Goal: Information Seeking & Learning: Learn about a topic

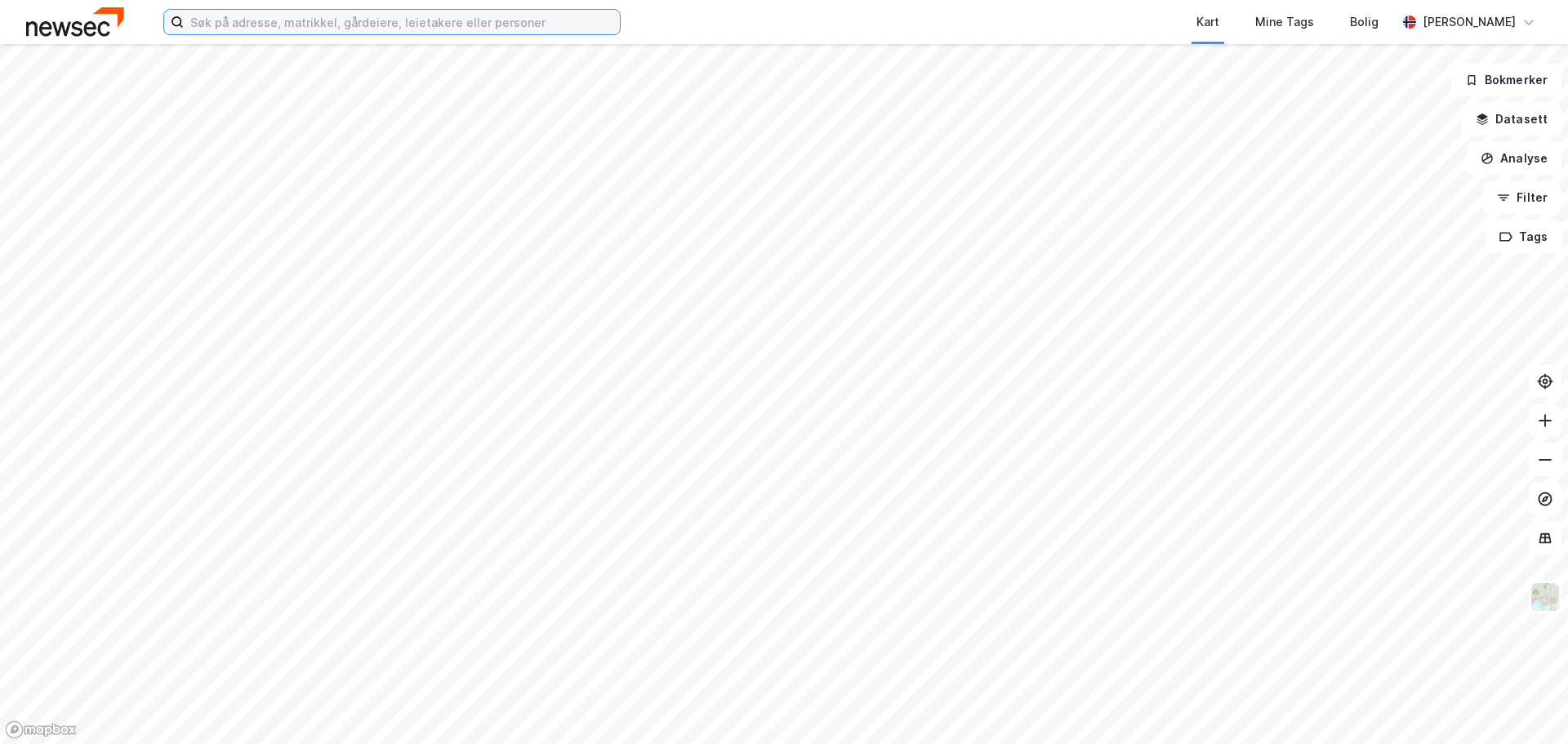
click at [283, 24] on input at bounding box center [402, 22] width 436 height 25
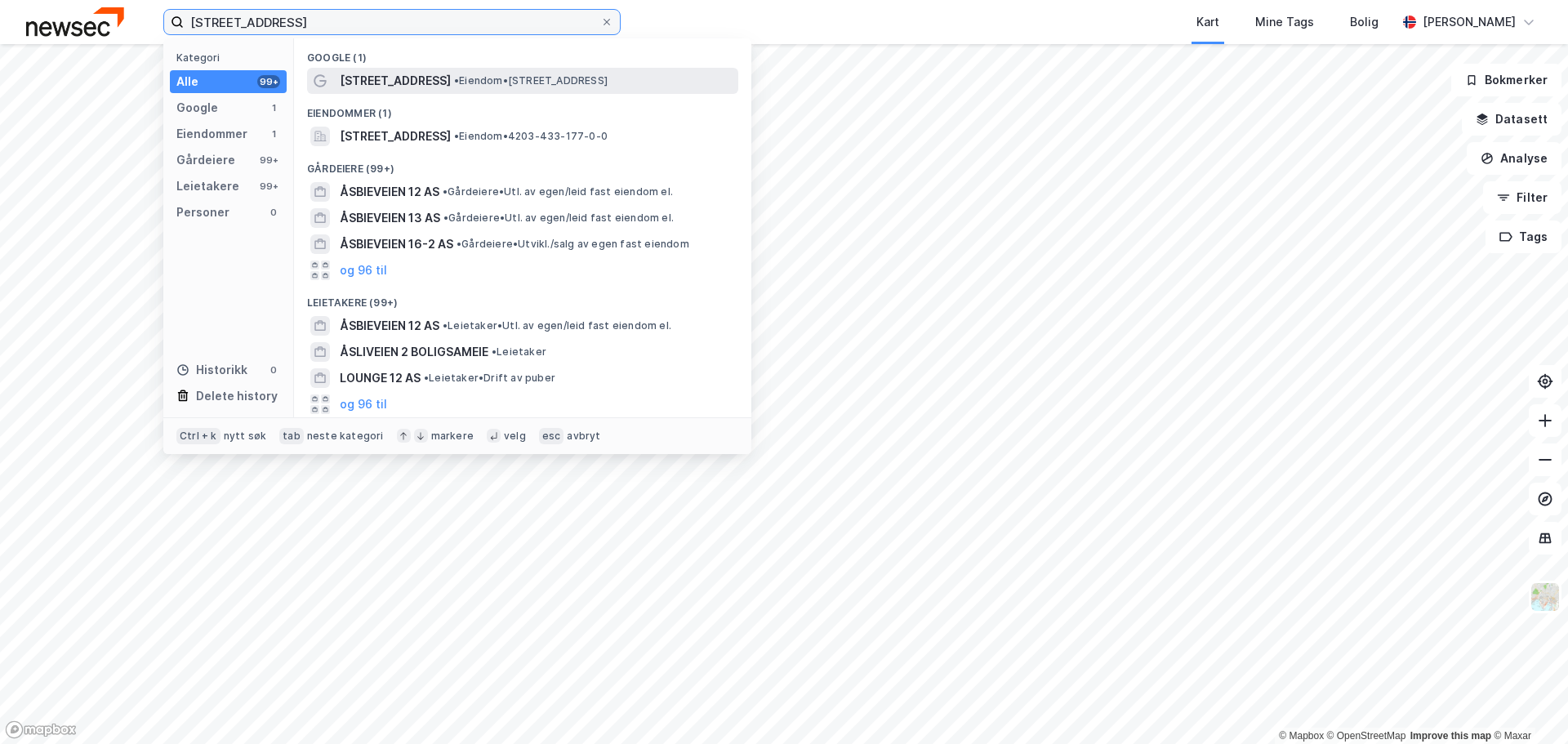
type input "[STREET_ADDRESS]"
click at [428, 68] on div "[STREET_ADDRESS] • Eiendom • [STREET_ADDRESS]" at bounding box center [522, 81] width 431 height 26
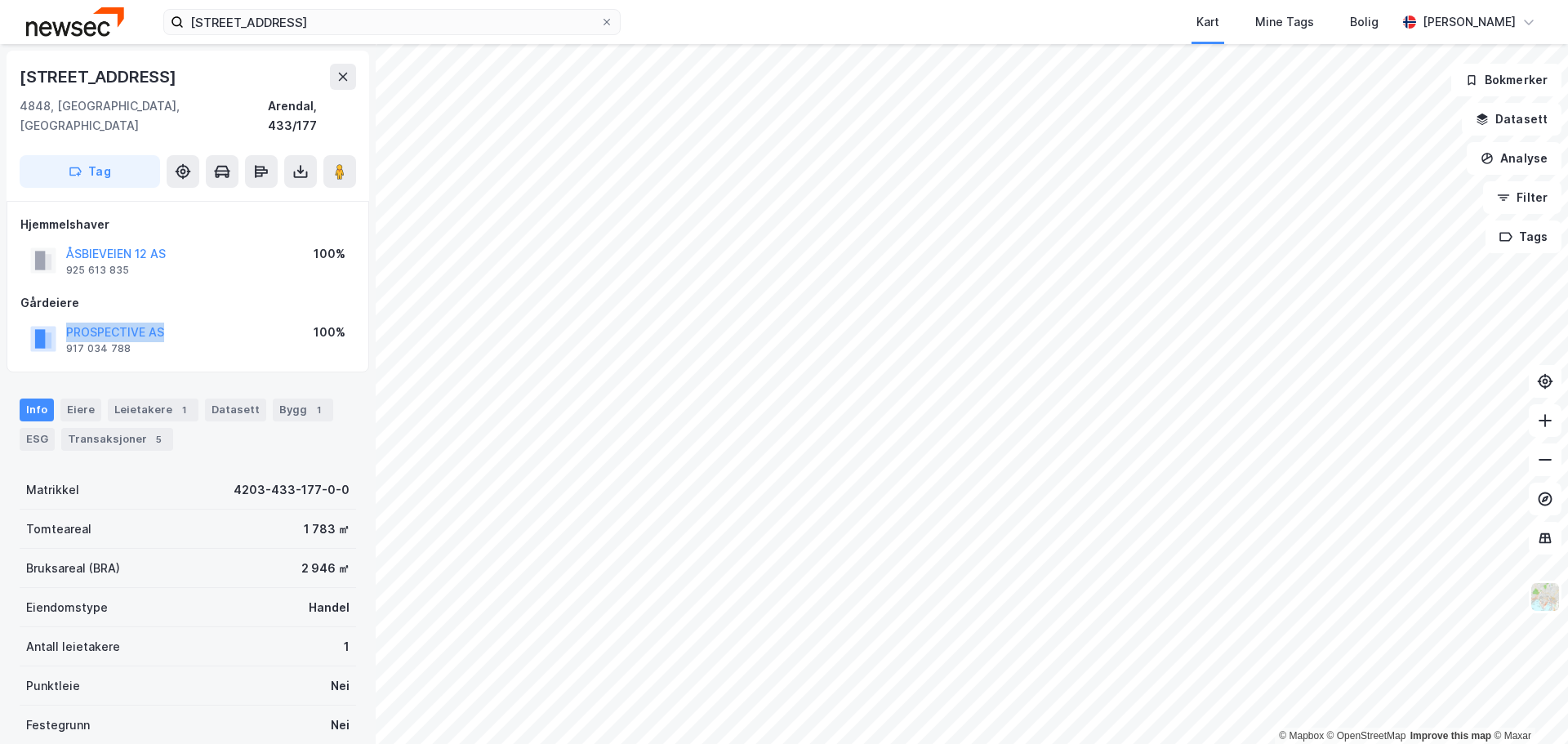
drag, startPoint x: 191, startPoint y: 315, endPoint x: 27, endPoint y: 316, distance: 164.0
click at [27, 319] on div "PROSPECTIVE AS 917 034 788 100%" at bounding box center [188, 338] width 334 height 39
drag, startPoint x: 139, startPoint y: 72, endPoint x: 17, endPoint y: 73, distance: 122.0
click at [17, 73] on div "[STREET_ADDRESS]" at bounding box center [188, 126] width 363 height 150
copy div "[STREET_ADDRESS]"
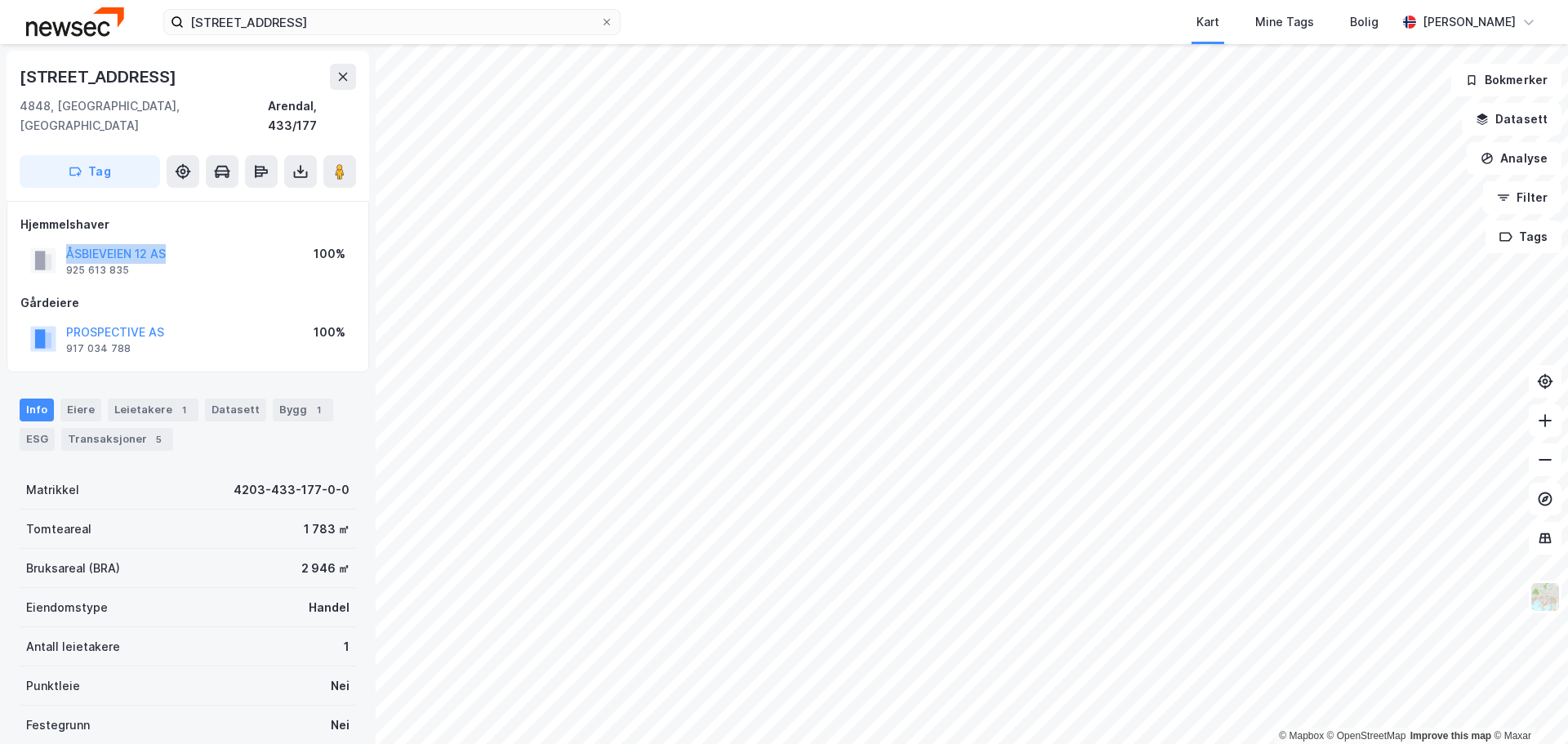
drag, startPoint x: 192, startPoint y: 234, endPoint x: 63, endPoint y: 233, distance: 129.0
click at [63, 241] on div "ÅSBIEVEIEN 12 AS 925 613 835 100%" at bounding box center [188, 260] width 334 height 39
click at [237, 248] on div "ÅSBIEVEIEN 12 AS 925 613 835 100%" at bounding box center [188, 260] width 334 height 39
